Goal: Find specific page/section: Find specific page/section

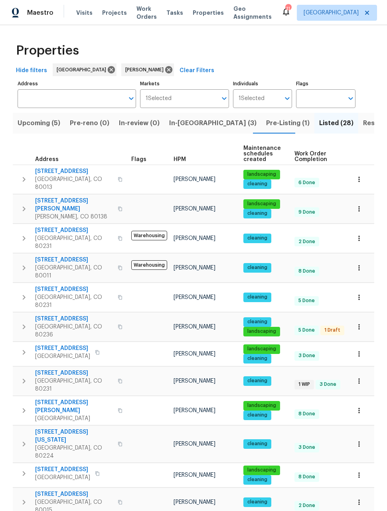
click at [360, 200] on button "button" at bounding box center [359, 209] width 18 height 18
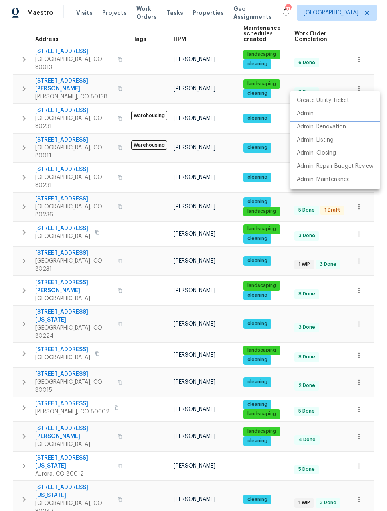
click at [309, 115] on p "Admin" at bounding box center [305, 114] width 17 height 8
click at [138, 213] on div at bounding box center [193, 255] width 387 height 511
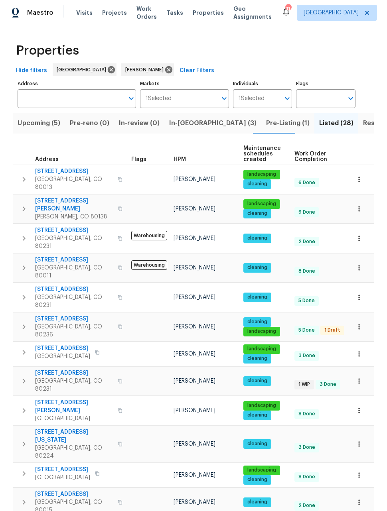
scroll to position [0, 0]
click at [33, 127] on span "Upcoming (5)" at bounding box center [39, 123] width 43 height 11
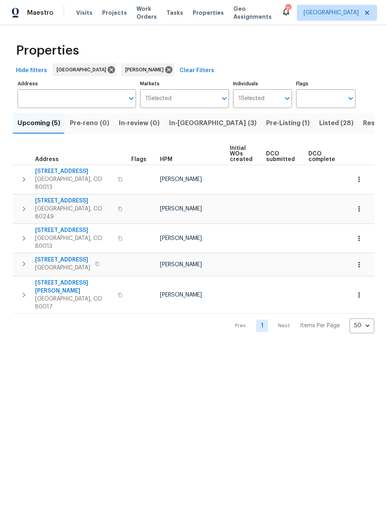
click at [360, 176] on icon "button" at bounding box center [359, 179] width 8 height 8
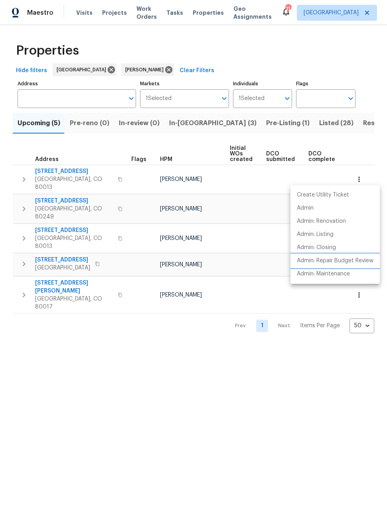
click at [358, 258] on p "Admin: Repair Budget Review" at bounding box center [335, 261] width 77 height 8
click at [122, 343] on div at bounding box center [193, 255] width 387 height 511
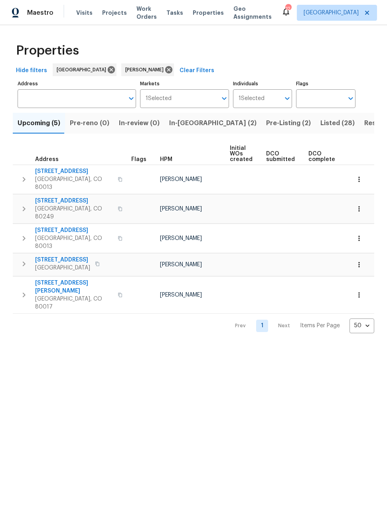
click at [179, 125] on span "In-reno (2)" at bounding box center [212, 123] width 87 height 11
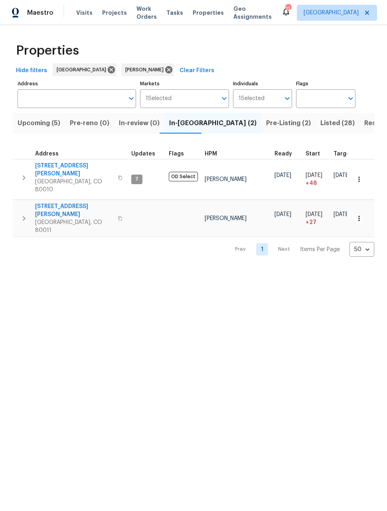
click at [363, 173] on button "button" at bounding box center [359, 180] width 18 height 18
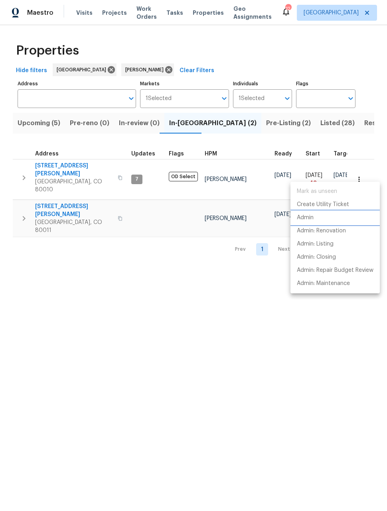
click at [314, 217] on li "Admin" at bounding box center [334, 217] width 89 height 13
